Goal: Navigation & Orientation: Find specific page/section

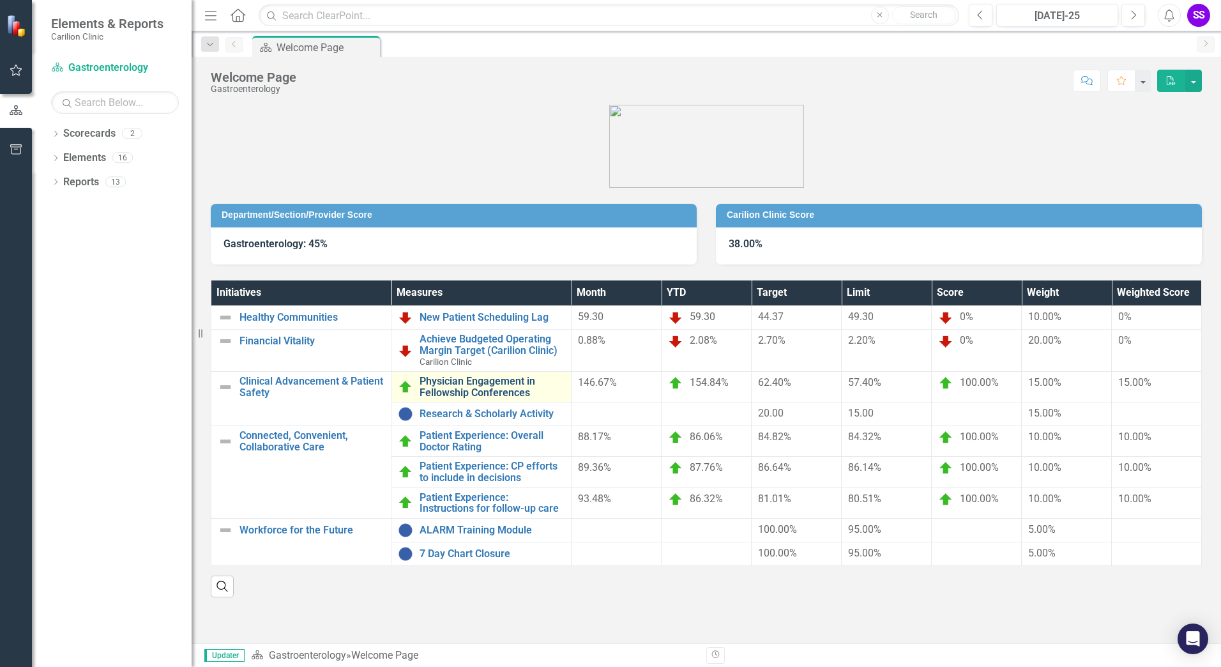
click at [489, 389] on link "Physician Engagement in Fellowship Conferences" at bounding box center [492, 387] width 145 height 22
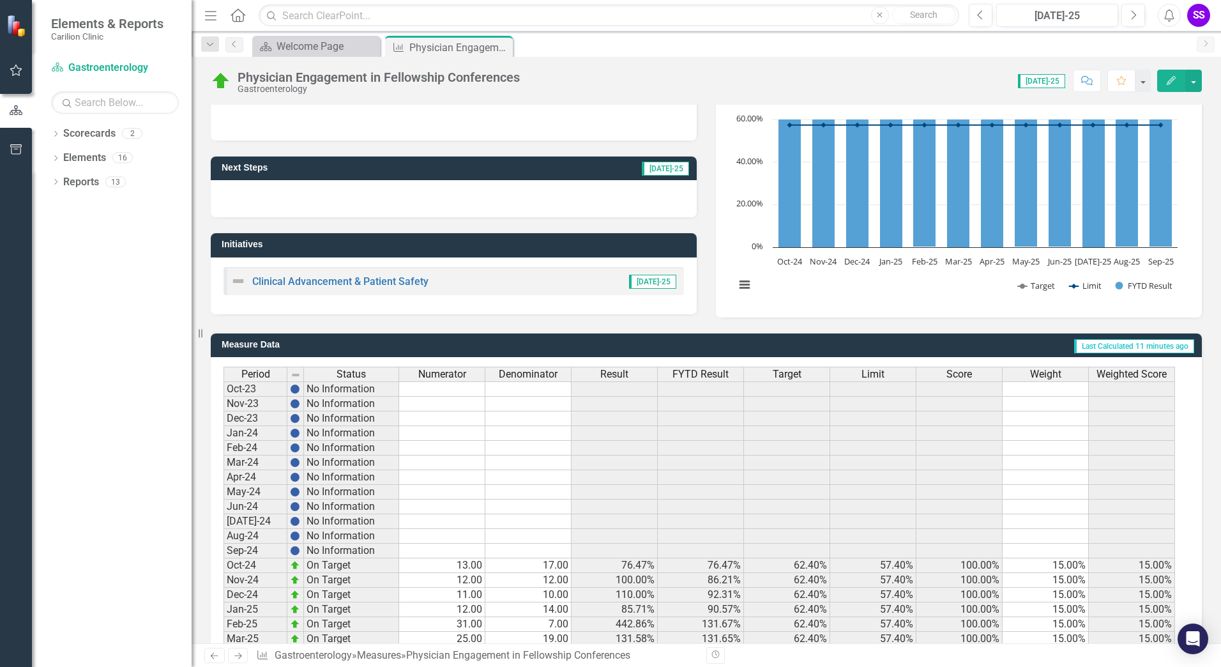
scroll to position [226, 0]
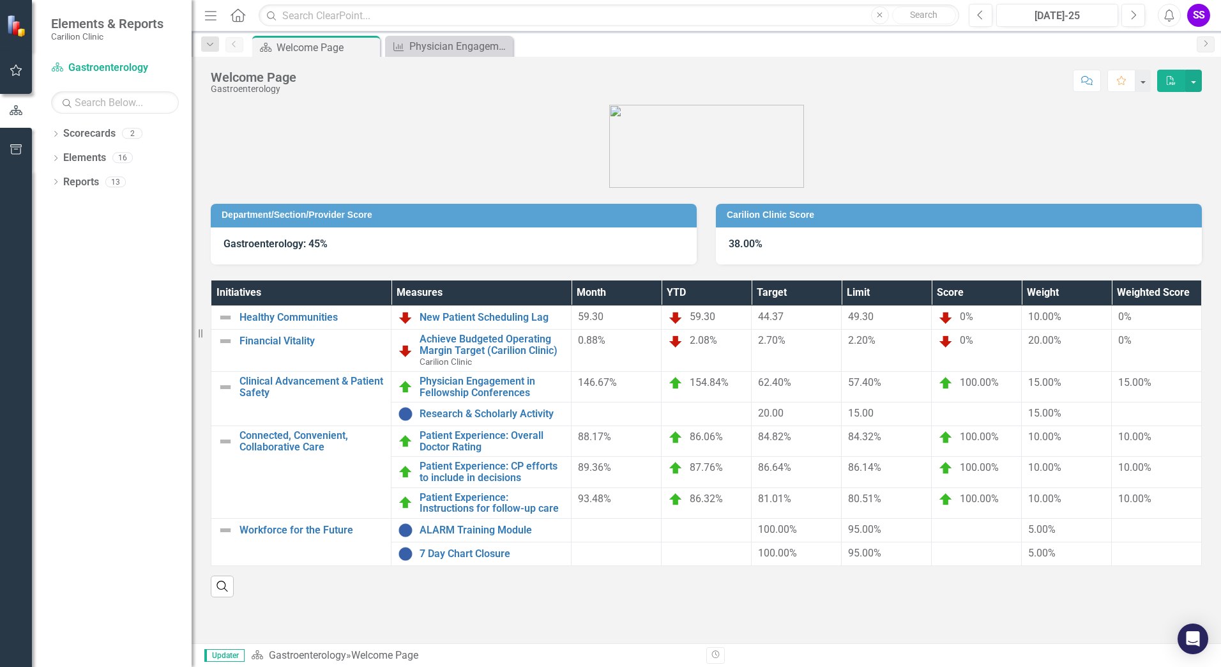
click at [604, 135] on figure at bounding box center [706, 146] width 991 height 83
drag, startPoint x: 220, startPoint y: 208, endPoint x: 681, endPoint y: 397, distance: 498.1
click at [941, 428] on div "Department/Section/Provider Score Gastroenterology: 45% Carilion Clinic Score 3…" at bounding box center [706, 343] width 991 height 509
drag, startPoint x: 217, startPoint y: 288, endPoint x: 416, endPoint y: 570, distance: 345.6
click at [430, 582] on div "Initiatives Measures Month YTD Target Limit Score Weight Weighted Score Healthy…" at bounding box center [706, 438] width 991 height 317
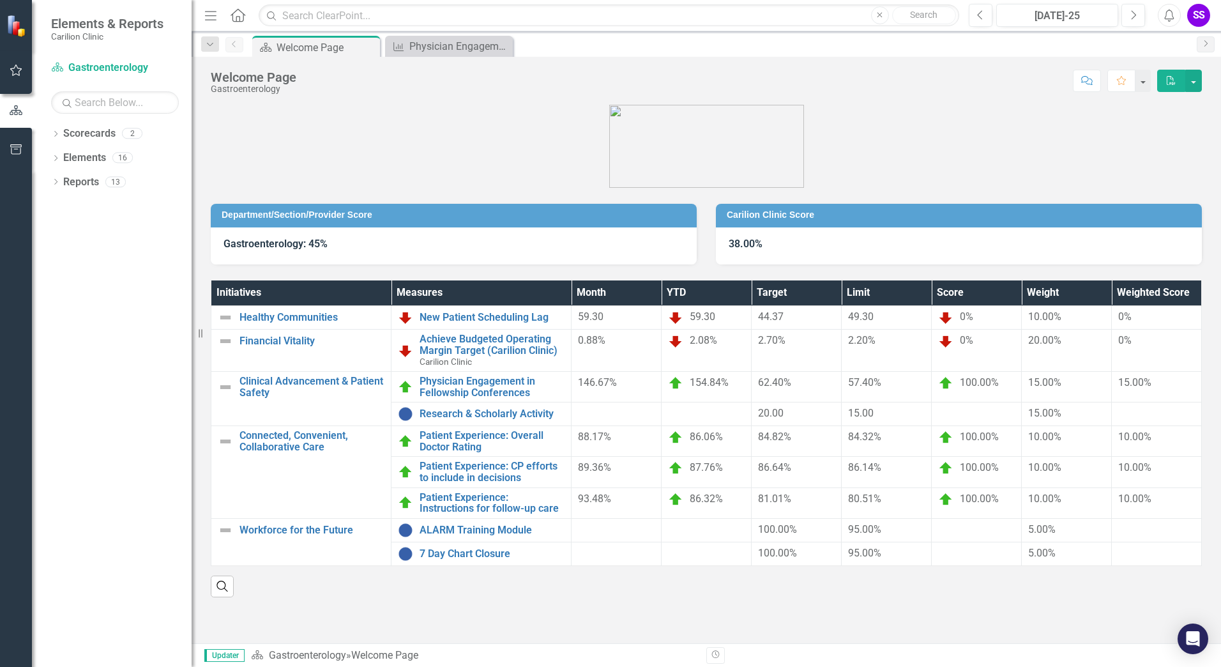
drag, startPoint x: 236, startPoint y: 381, endPoint x: 918, endPoint y: 464, distance: 686.7
click at [1030, 392] on tr "Clinical Advancement & Patient Safety Link Open Element Physician Engagement in…" at bounding box center [706, 387] width 991 height 31
drag, startPoint x: 222, startPoint y: 212, endPoint x: 300, endPoint y: 227, distance: 79.3
click at [300, 227] on div "Department/Section/Provider Score" at bounding box center [454, 216] width 486 height 24
click at [478, 533] on link "ALARM Training Module" at bounding box center [492, 529] width 145 height 11
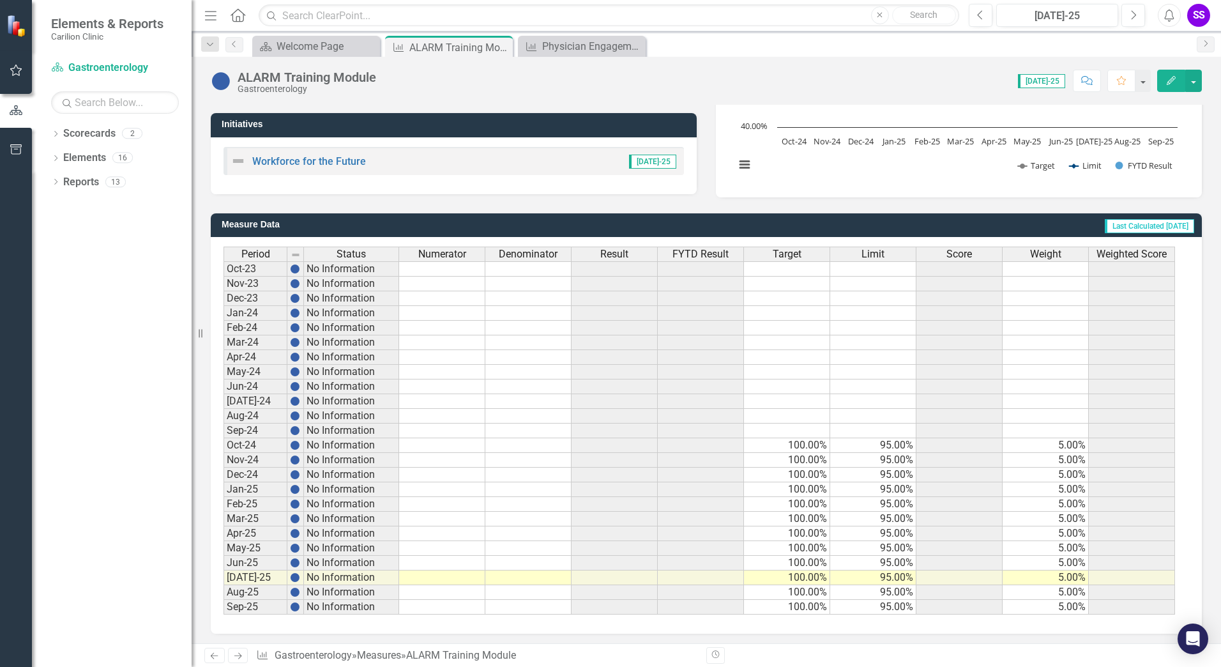
scroll to position [226, 0]
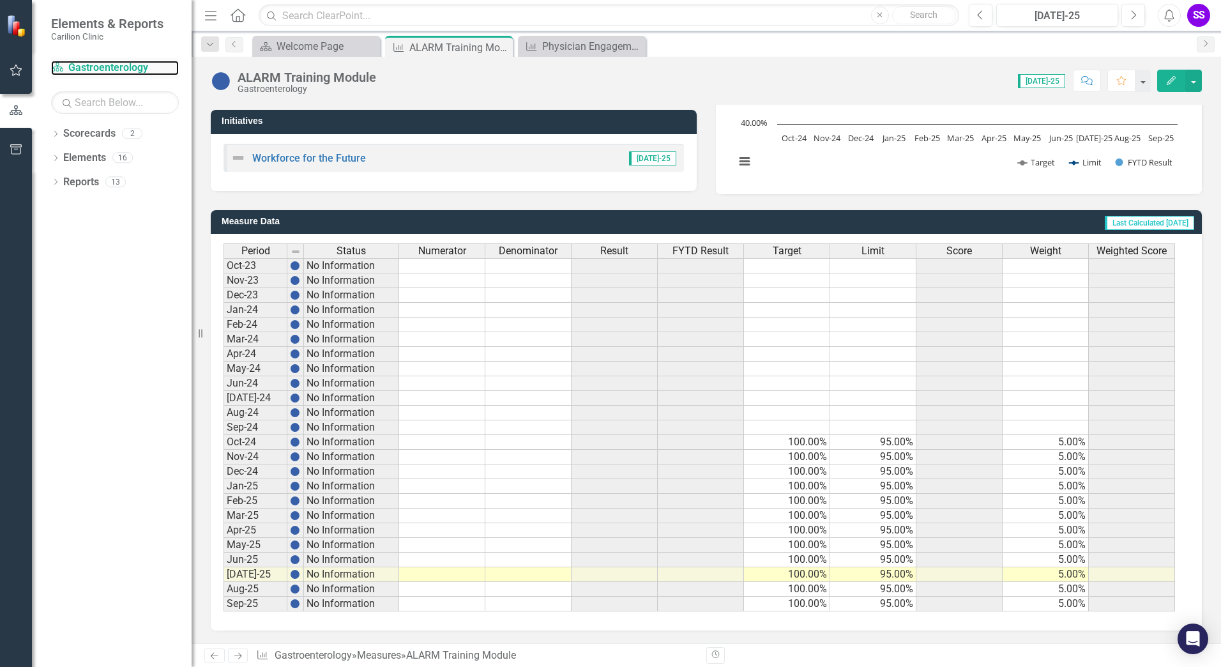
drag, startPoint x: 106, startPoint y: 65, endPoint x: 133, endPoint y: 78, distance: 29.7
click at [107, 65] on link "Scorecard Gastroenterology" at bounding box center [115, 68] width 128 height 15
